Goal: Task Accomplishment & Management: Use online tool/utility

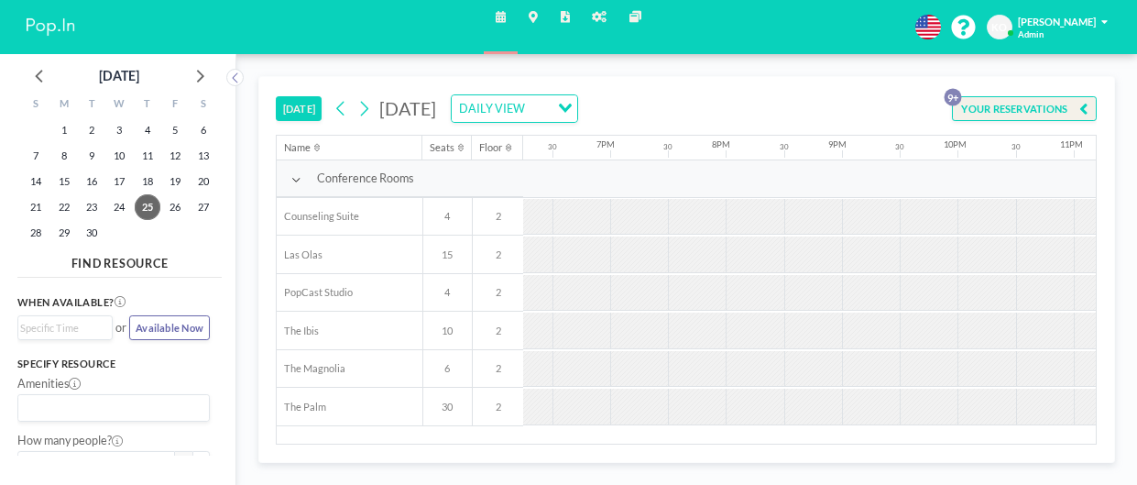
scroll to position [0, 2121]
click at [367, 110] on icon at bounding box center [365, 108] width 8 height 15
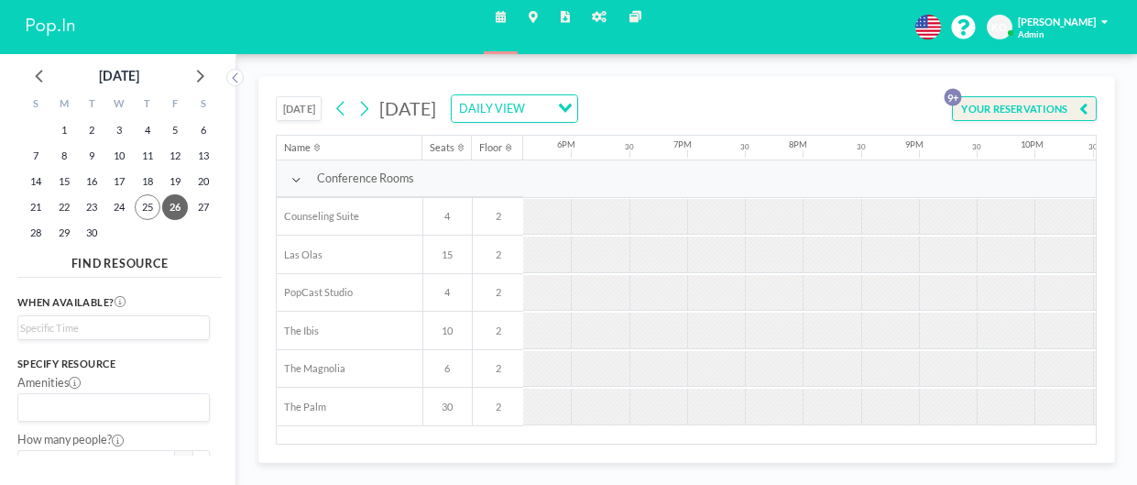
scroll to position [0, 2209]
click at [375, 107] on button at bounding box center [364, 108] width 23 height 23
click at [371, 115] on icon at bounding box center [364, 109] width 14 height 22
click at [367, 108] on icon at bounding box center [364, 109] width 14 height 22
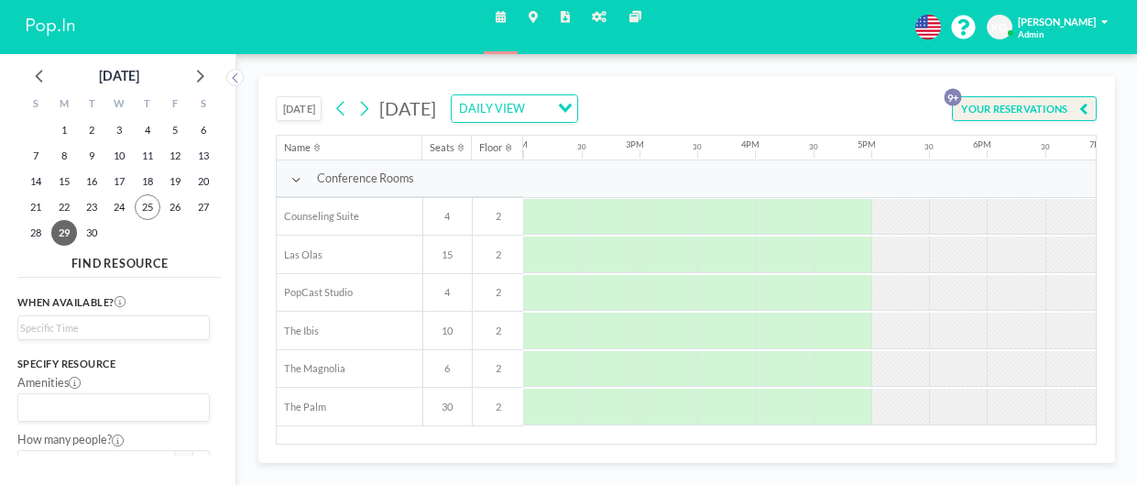
scroll to position [0, 1649]
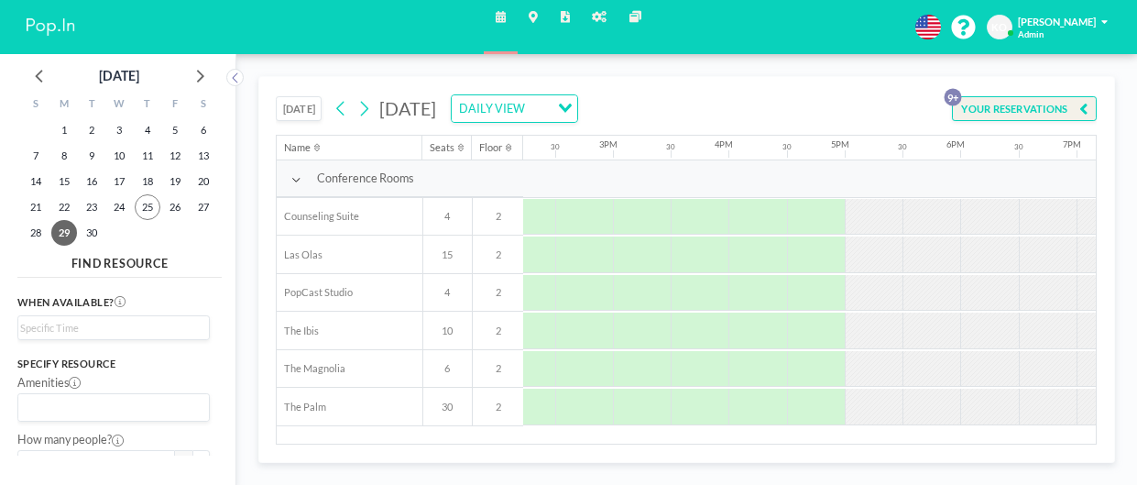
click at [290, 107] on button "[DATE]" at bounding box center [299, 109] width 46 height 26
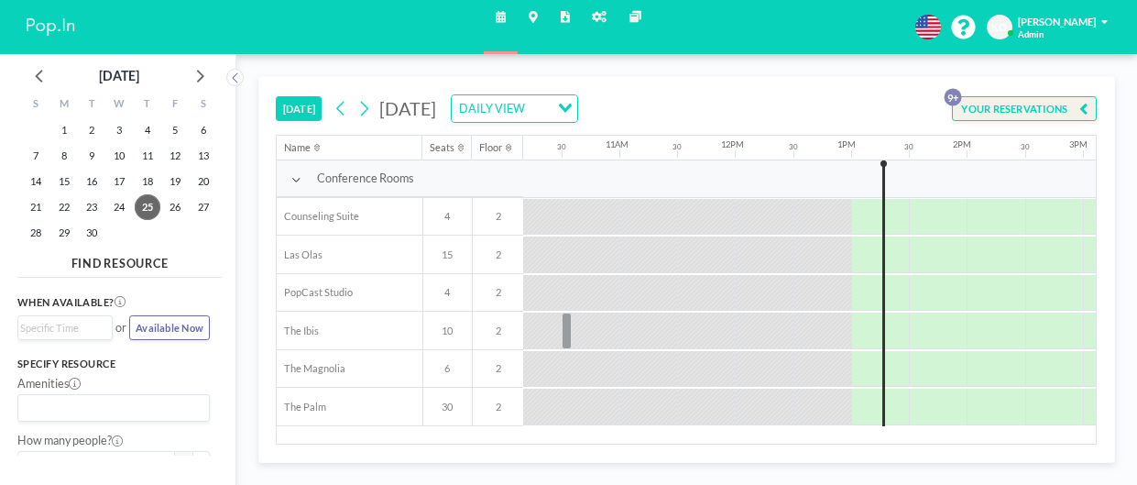
scroll to position [0, 1374]
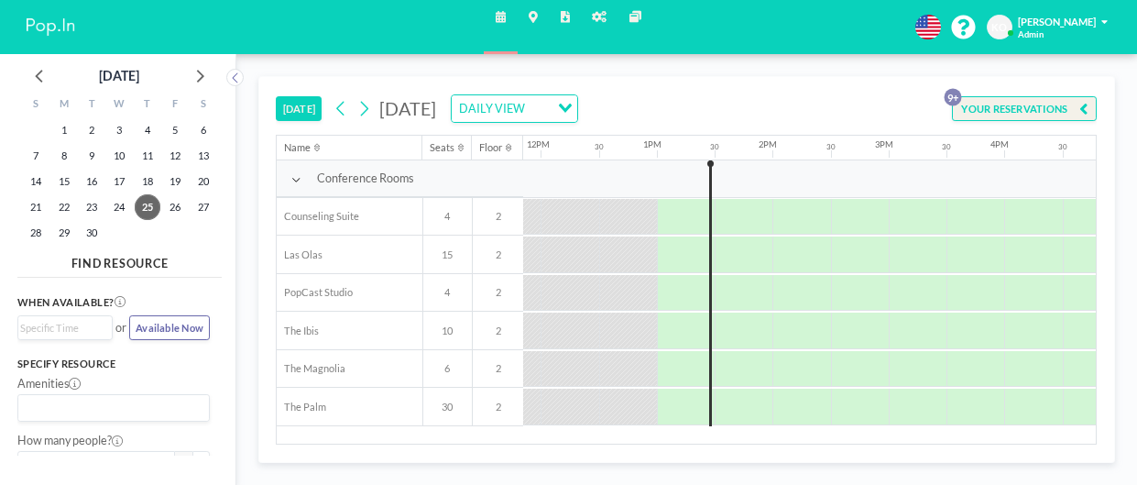
click at [276, 96] on button "[DATE]" at bounding box center [299, 109] width 46 height 26
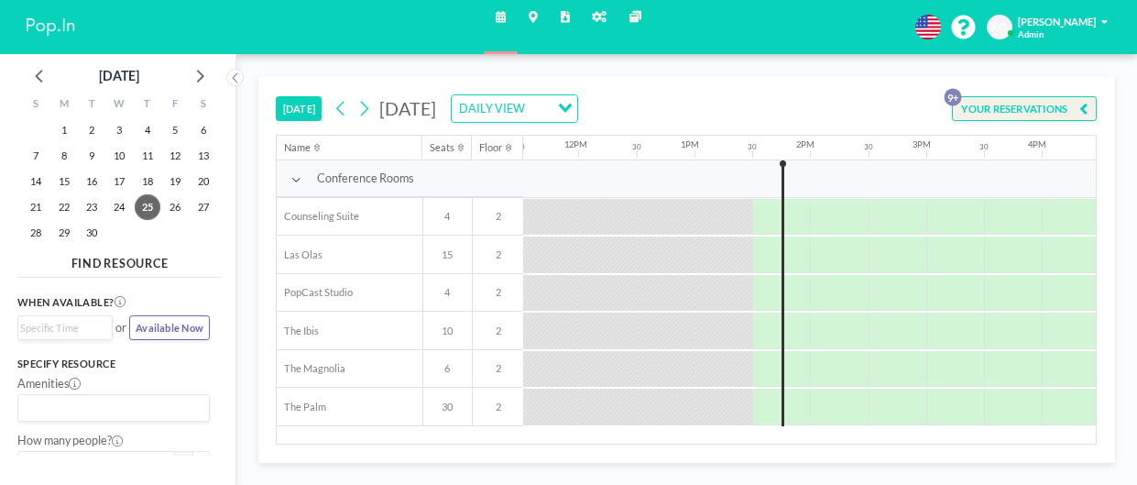
scroll to position [0, 1429]
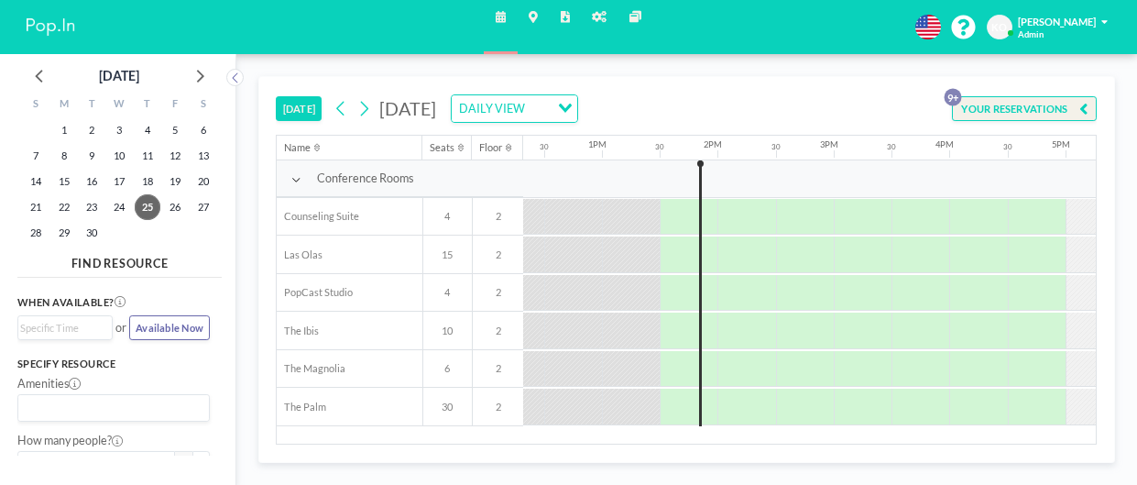
click at [276, 96] on button "[DATE]" at bounding box center [299, 109] width 46 height 26
